Goal: Browse casually

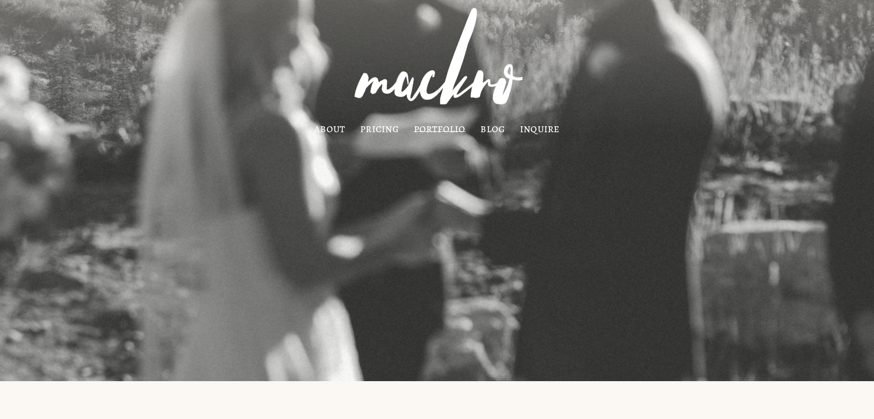
click at [446, 131] on link "portfolio" at bounding box center [440, 129] width 52 height 8
click at [449, 130] on link "portfolio" at bounding box center [440, 129] width 52 height 8
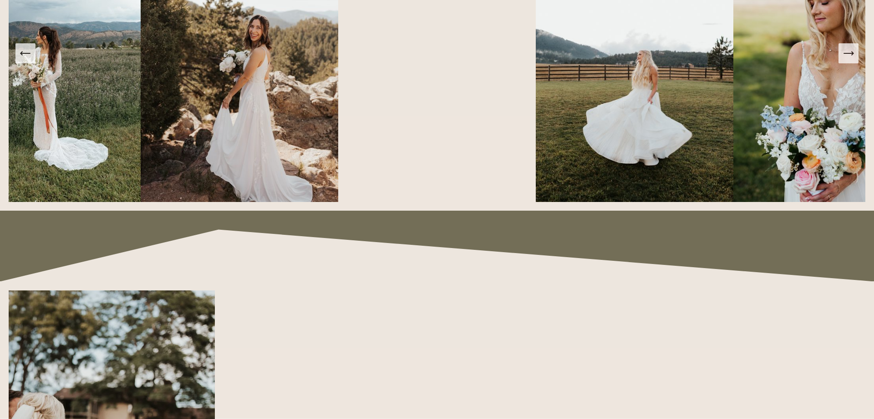
scroll to position [857, 0]
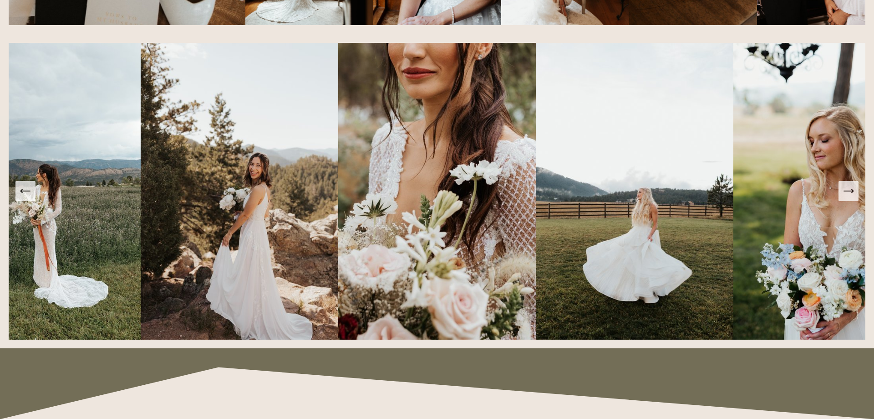
click at [850, 194] on icon "Next Slide" at bounding box center [849, 190] width 13 height 13
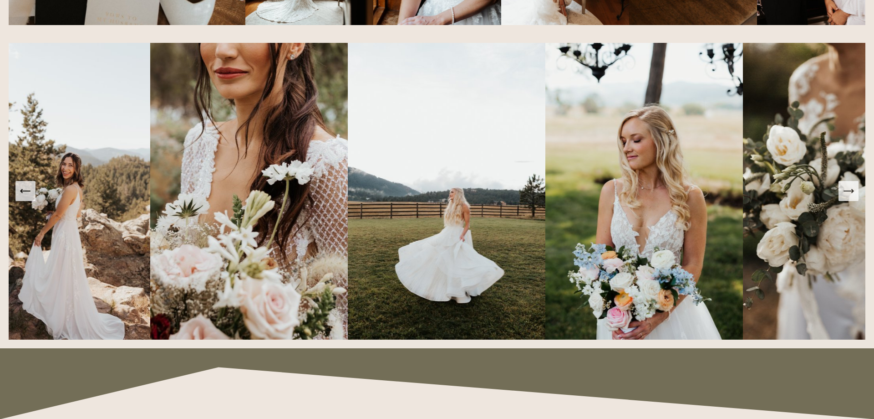
click at [850, 194] on icon "Next Slide" at bounding box center [849, 190] width 13 height 13
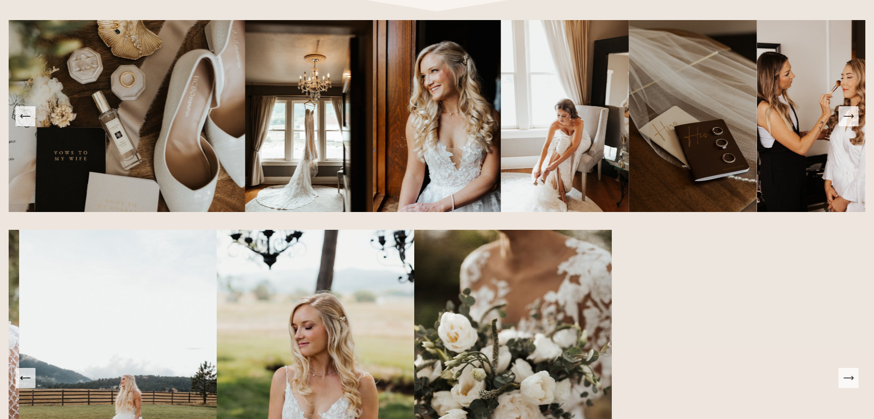
scroll to position [625, 0]
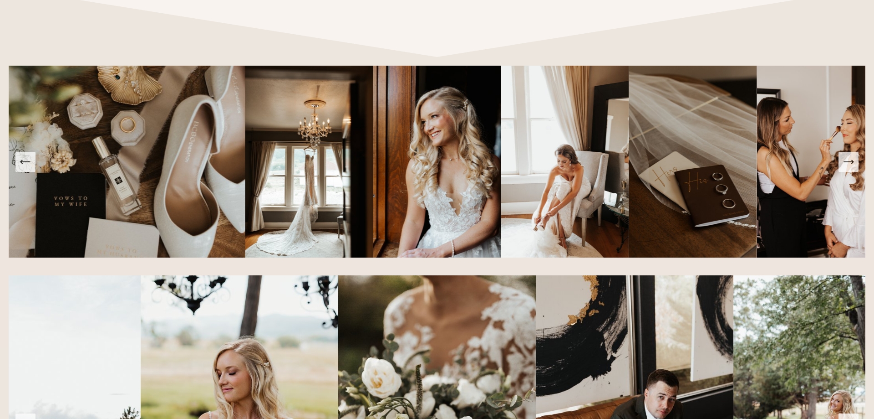
click at [853, 165] on icon "Next Slide" at bounding box center [849, 161] width 13 height 13
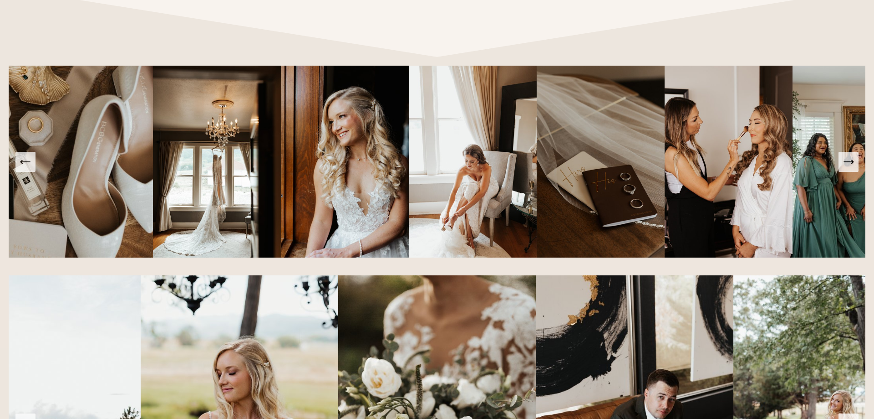
click at [852, 165] on icon "Next Slide" at bounding box center [849, 161] width 13 height 13
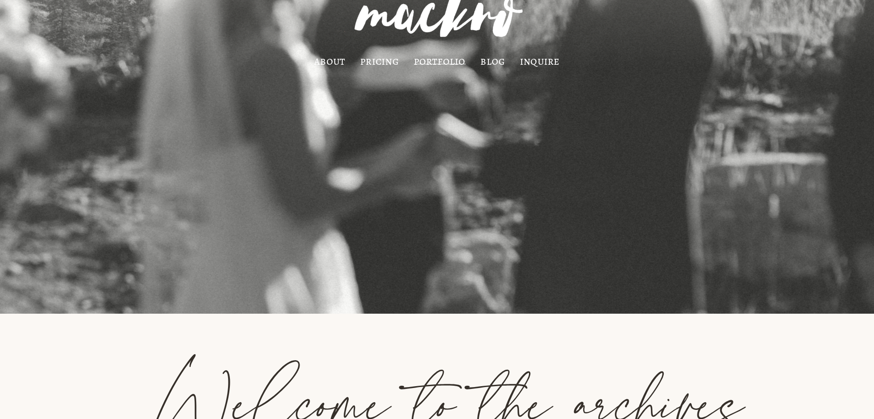
scroll to position [0, 0]
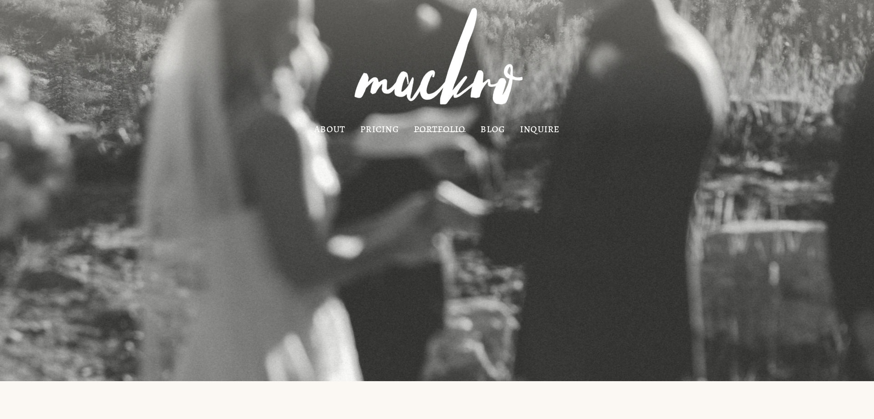
click at [451, 131] on link "portfolio" at bounding box center [440, 129] width 52 height 8
